Goal: Task Accomplishment & Management: Manage account settings

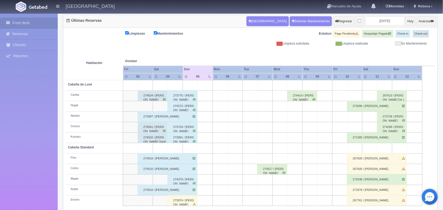
scroll to position [60, 0]
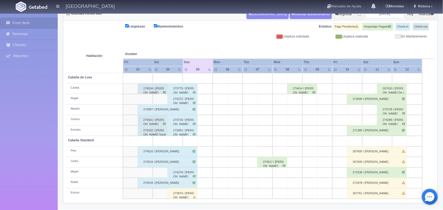
click at [184, 195] on div "273874 / Martín Gonzales" at bounding box center [183, 194] width 30 height 11
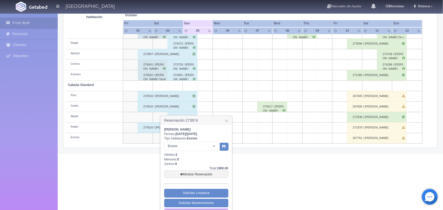
click at [230, 208] on div "Martín Gonzales Fechas: 2025-10-04 / 2025-10-05 Tipo Habitación: Encino Encino …" at bounding box center [196, 172] width 71 height 95
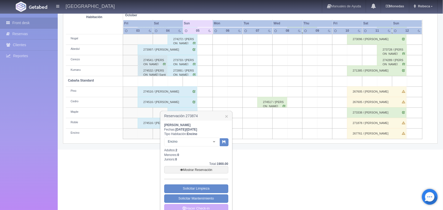
scroll to position [129, 0]
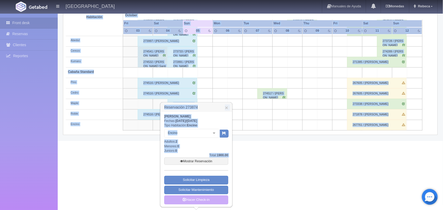
click at [205, 201] on link "Hacer Check-in" at bounding box center [196, 200] width 64 height 9
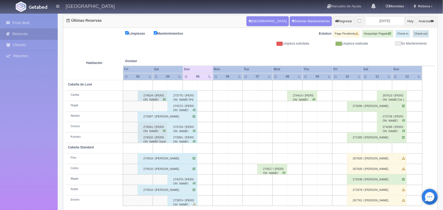
scroll to position [60, 0]
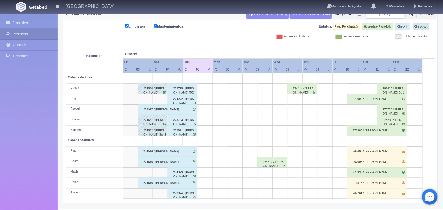
click at [184, 196] on div "273874 / Martín Gonzales" at bounding box center [183, 194] width 30 height 11
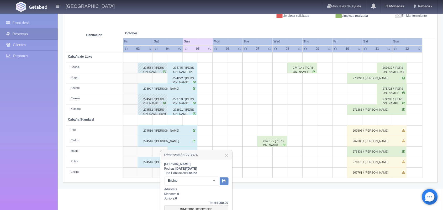
click at [230, 206] on div "Martín Gonzales Fechas: 2025-10-04 / 2025-10-05 Tipo Habitación: Encino Encino …" at bounding box center [196, 207] width 71 height 95
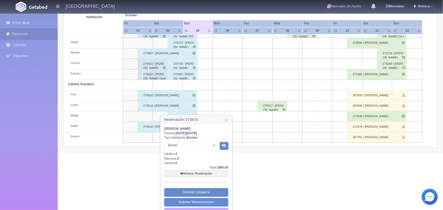
click at [230, 206] on div "Martín Gonzales Fechas: 2025-10-04 / 2025-10-05 Tipo Habitación: Encino Encino …" at bounding box center [196, 172] width 71 height 95
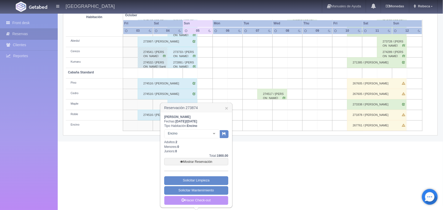
click at [208, 203] on link "Hacer Check-out" at bounding box center [196, 200] width 64 height 9
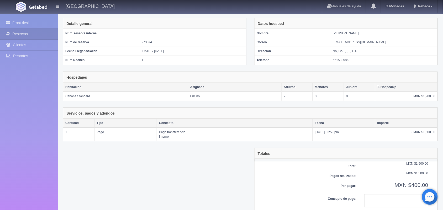
scroll to position [45, 0]
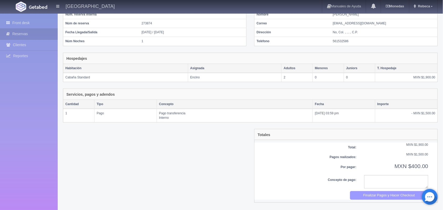
click at [383, 198] on button "Finalizar Pagos y Hacer Checkout" at bounding box center [389, 195] width 79 height 9
click at [33, 19] on link "Front desk" at bounding box center [29, 23] width 58 height 11
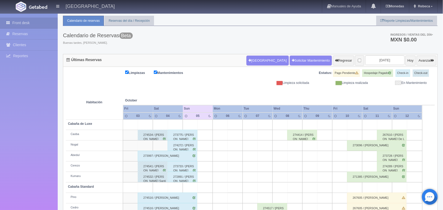
scroll to position [60, 0]
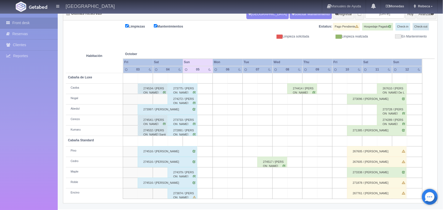
click at [183, 194] on div "273874 / [PERSON_NAME]" at bounding box center [183, 194] width 30 height 11
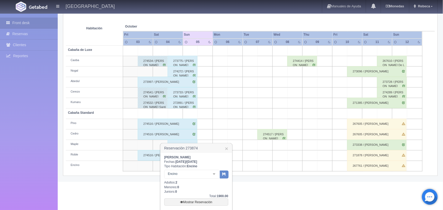
click at [231, 208] on div "Martín Gonzales Fechas: 2025-10-04 / 2025-10-05 Tipo Habitación: Encino Encino …" at bounding box center [196, 200] width 71 height 95
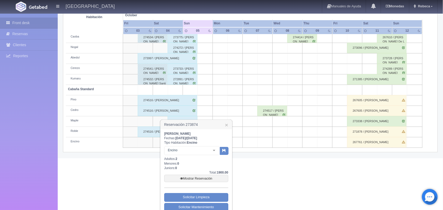
scroll to position [129, 0]
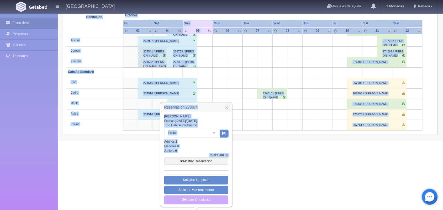
click at [200, 160] on link "Mostrar Reservación" at bounding box center [196, 161] width 64 height 7
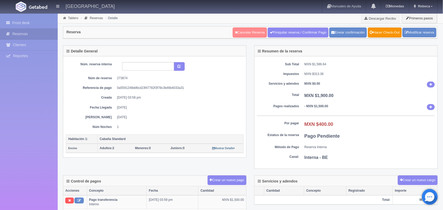
click at [247, 31] on link "Cancelar Reserva" at bounding box center [250, 33] width 34 height 10
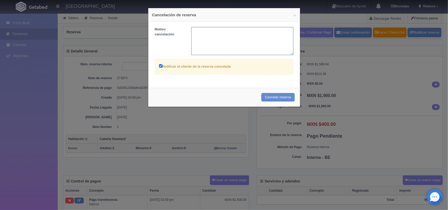
click at [198, 34] on textarea at bounding box center [242, 41] width 102 height 28
type textarea "no llego el dia de su rservacion"
click at [282, 96] on button "Cancelar reserva" at bounding box center [278, 97] width 33 height 9
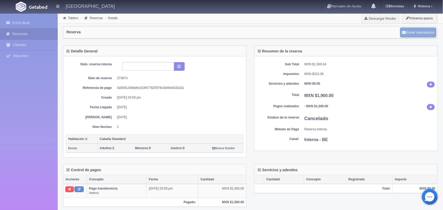
click at [416, 32] on button "Enviar cancelación" at bounding box center [419, 33] width 36 height 10
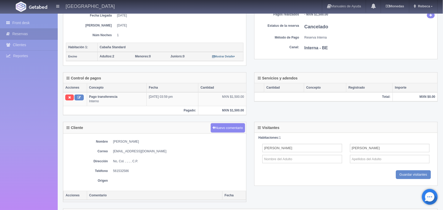
scroll to position [137, 0]
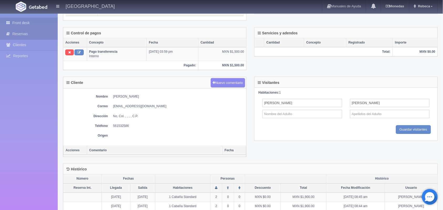
click at [39, 23] on link "Front desk" at bounding box center [29, 23] width 58 height 11
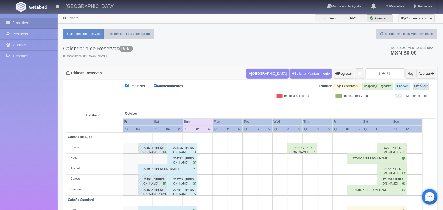
click at [32, 153] on div "Front desk Reservas Clientes Reportes Reporte del día Concentrado de ventas Ana…" at bounding box center [29, 119] width 58 height 210
